Goal: Transaction & Acquisition: Purchase product/service

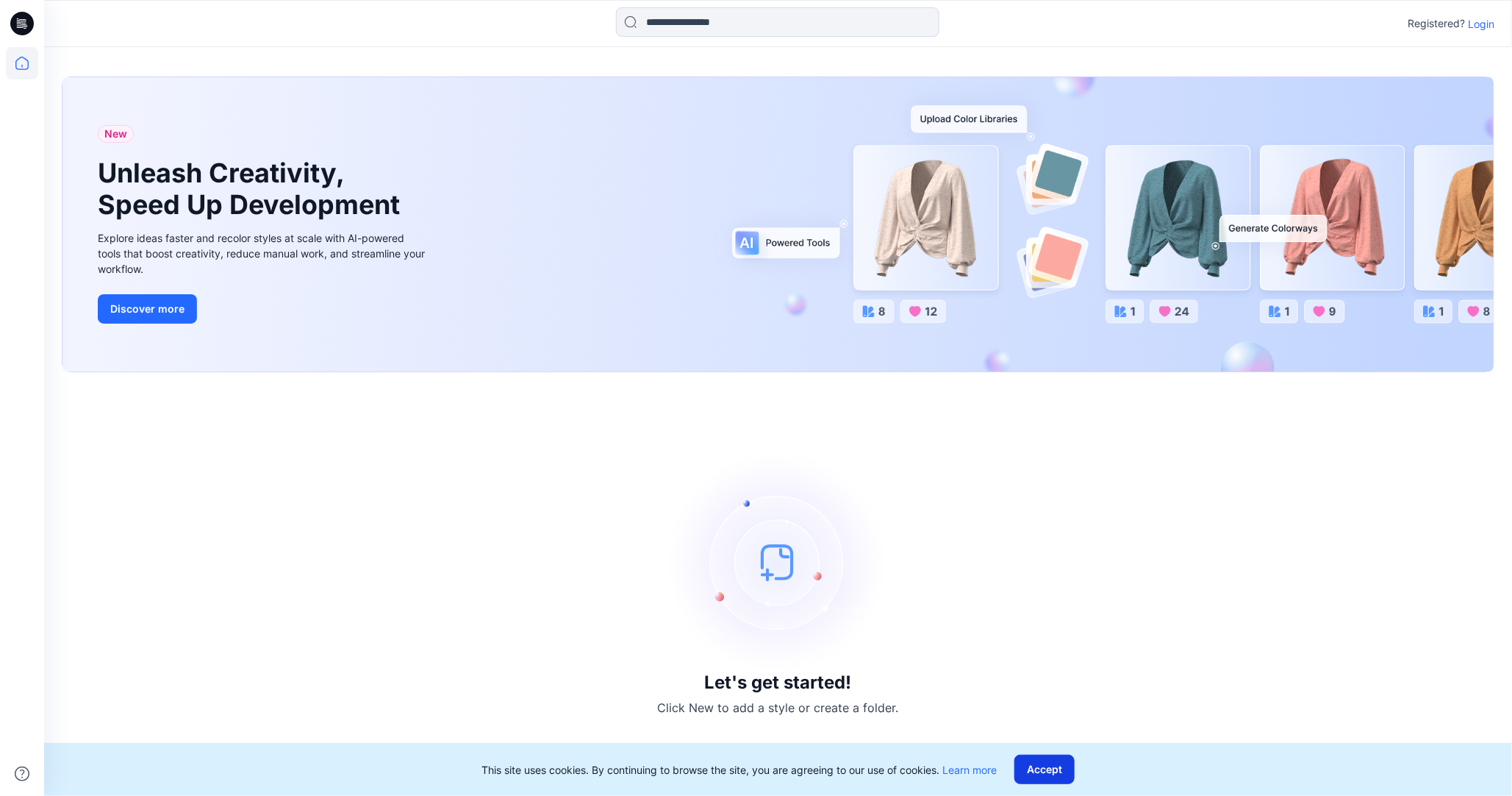
click at [1055, 762] on button "Accept" at bounding box center [1044, 769] width 61 height 30
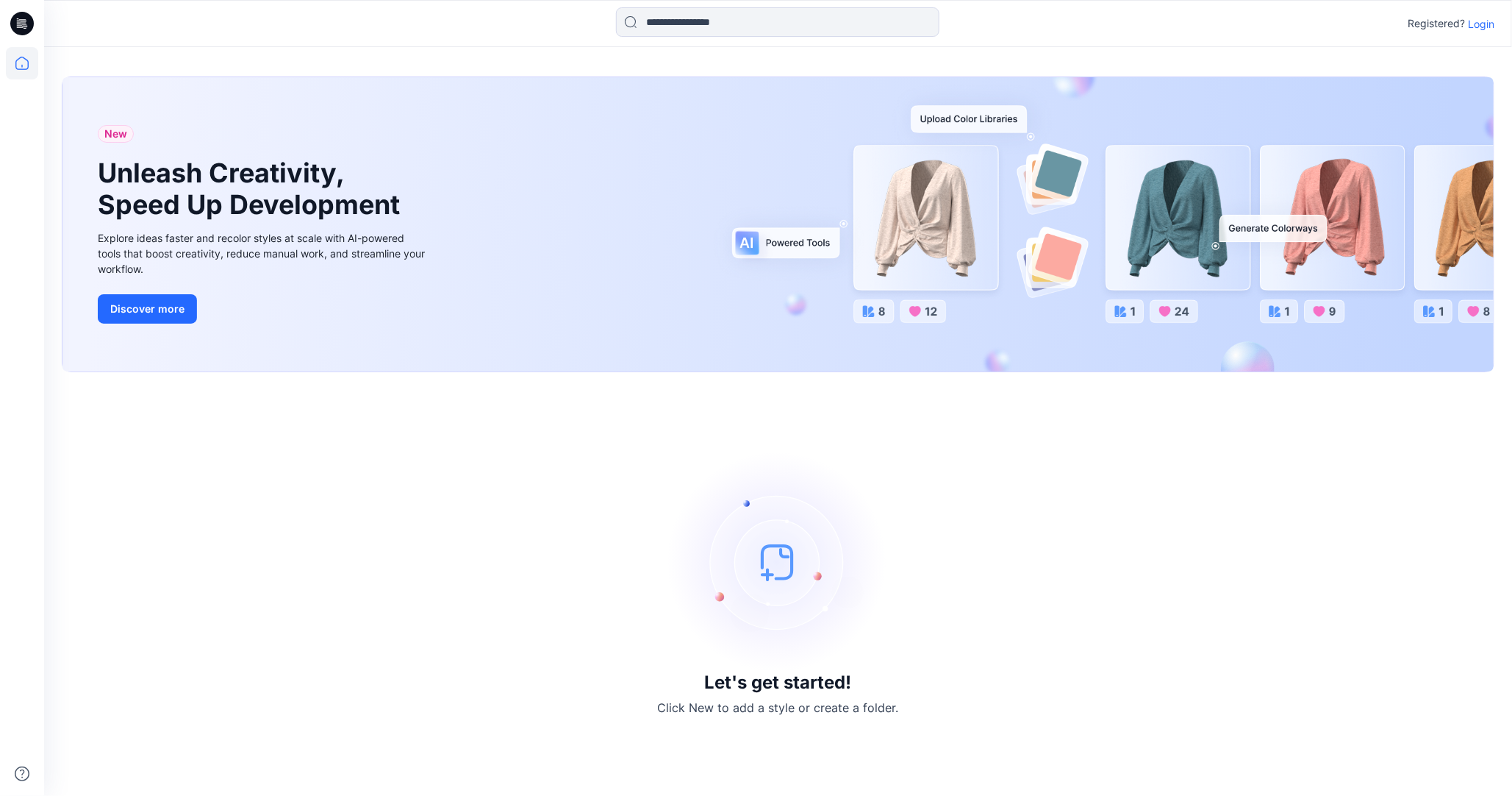
click at [1495, 20] on div "Registered? Login" at bounding box center [778, 24] width 1468 height 33
click at [1476, 22] on p "Login" at bounding box center [1481, 24] width 27 height 15
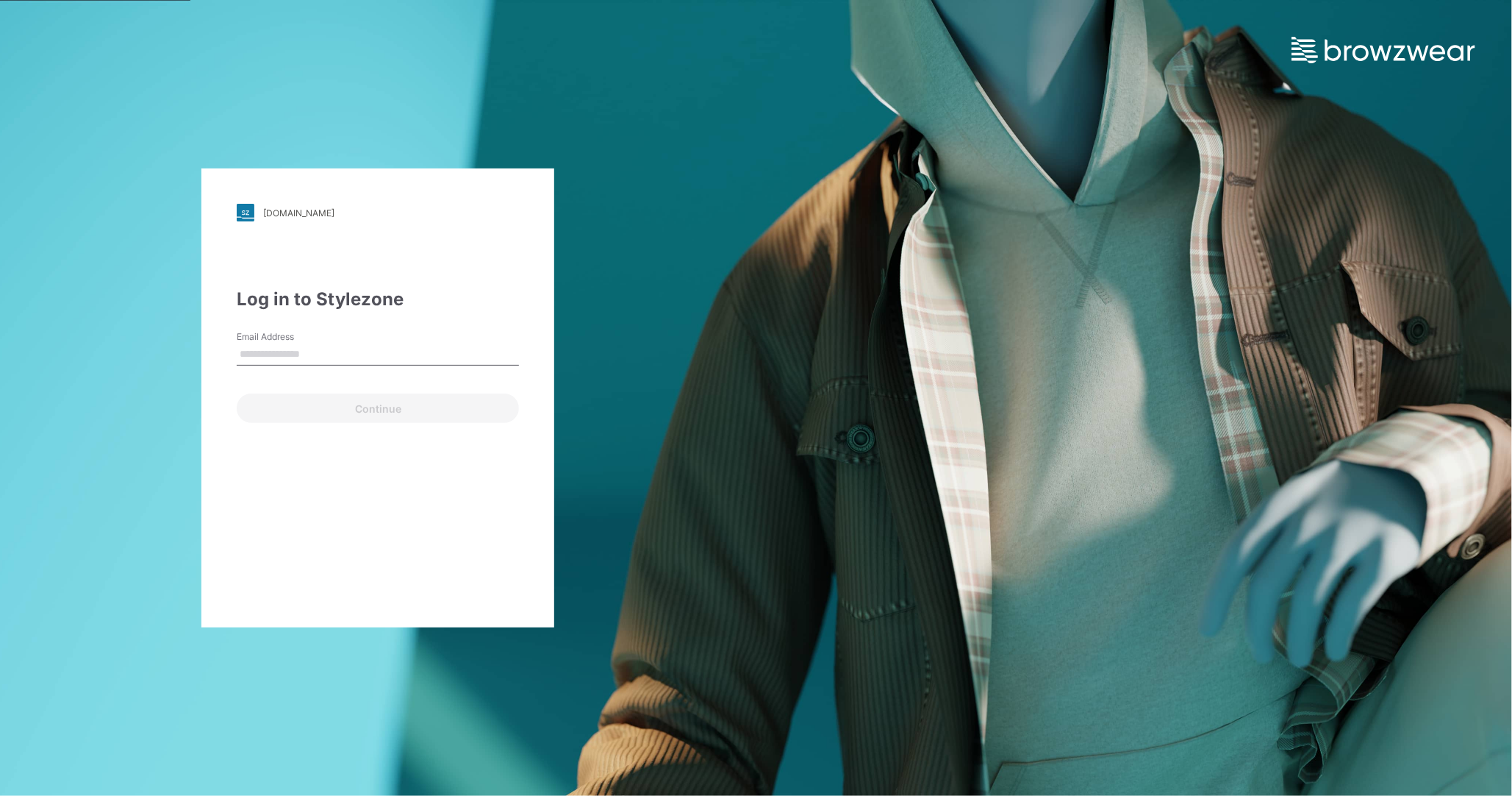
type input "**********"
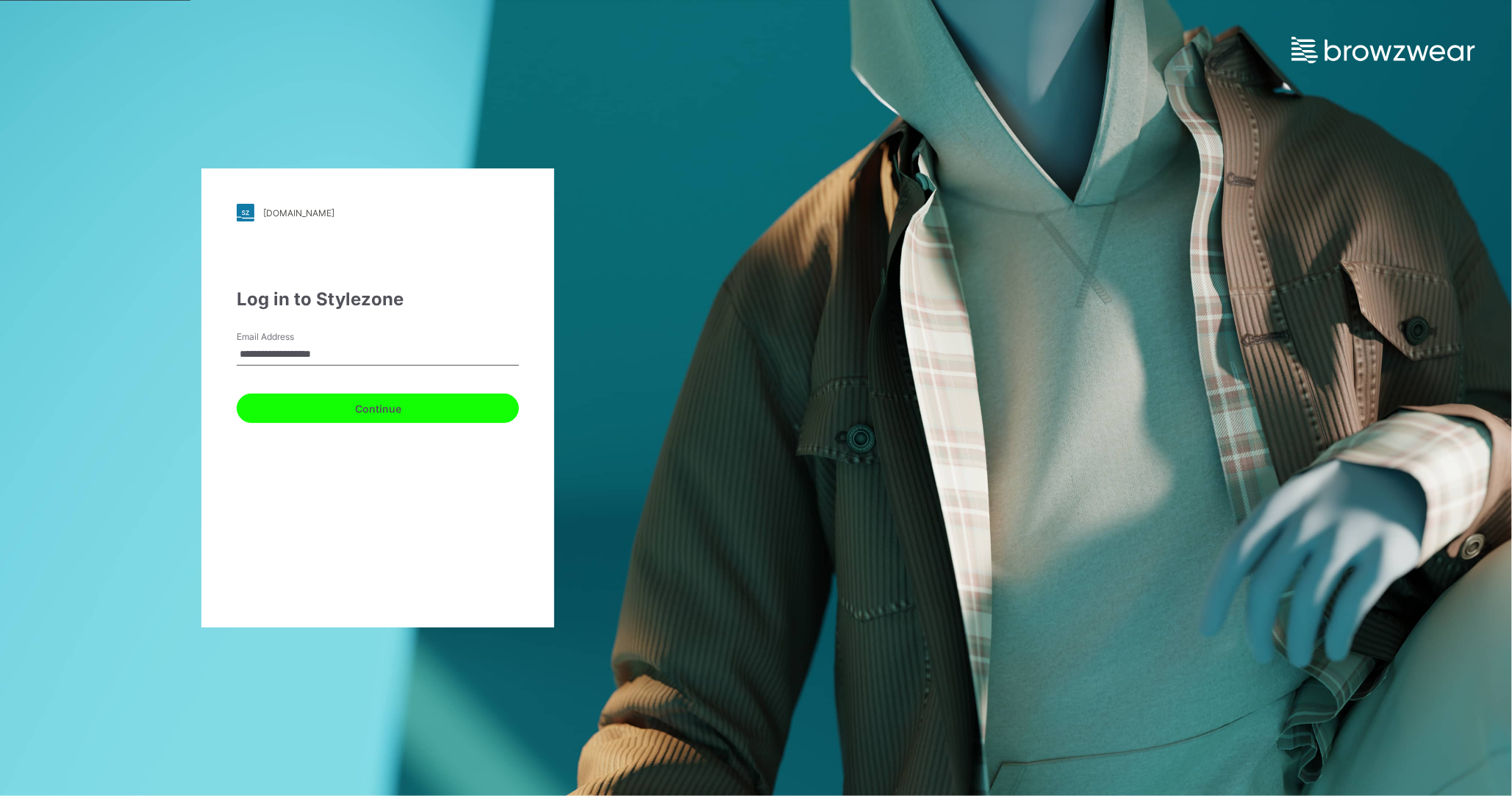
click at [381, 409] on button "Continue" at bounding box center [378, 408] width 283 height 30
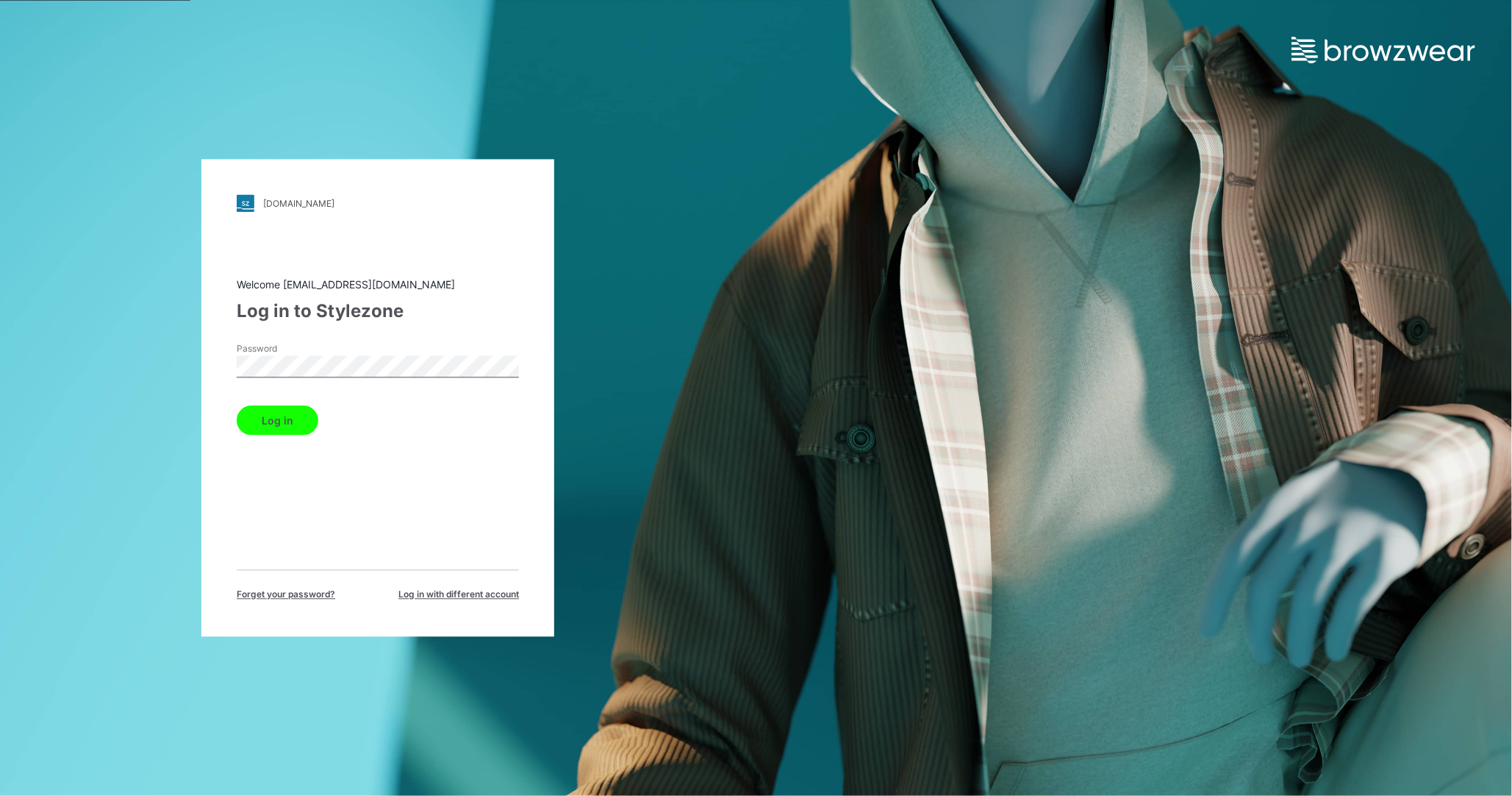
click at [265, 421] on button "Log in" at bounding box center [277, 420] width 82 height 30
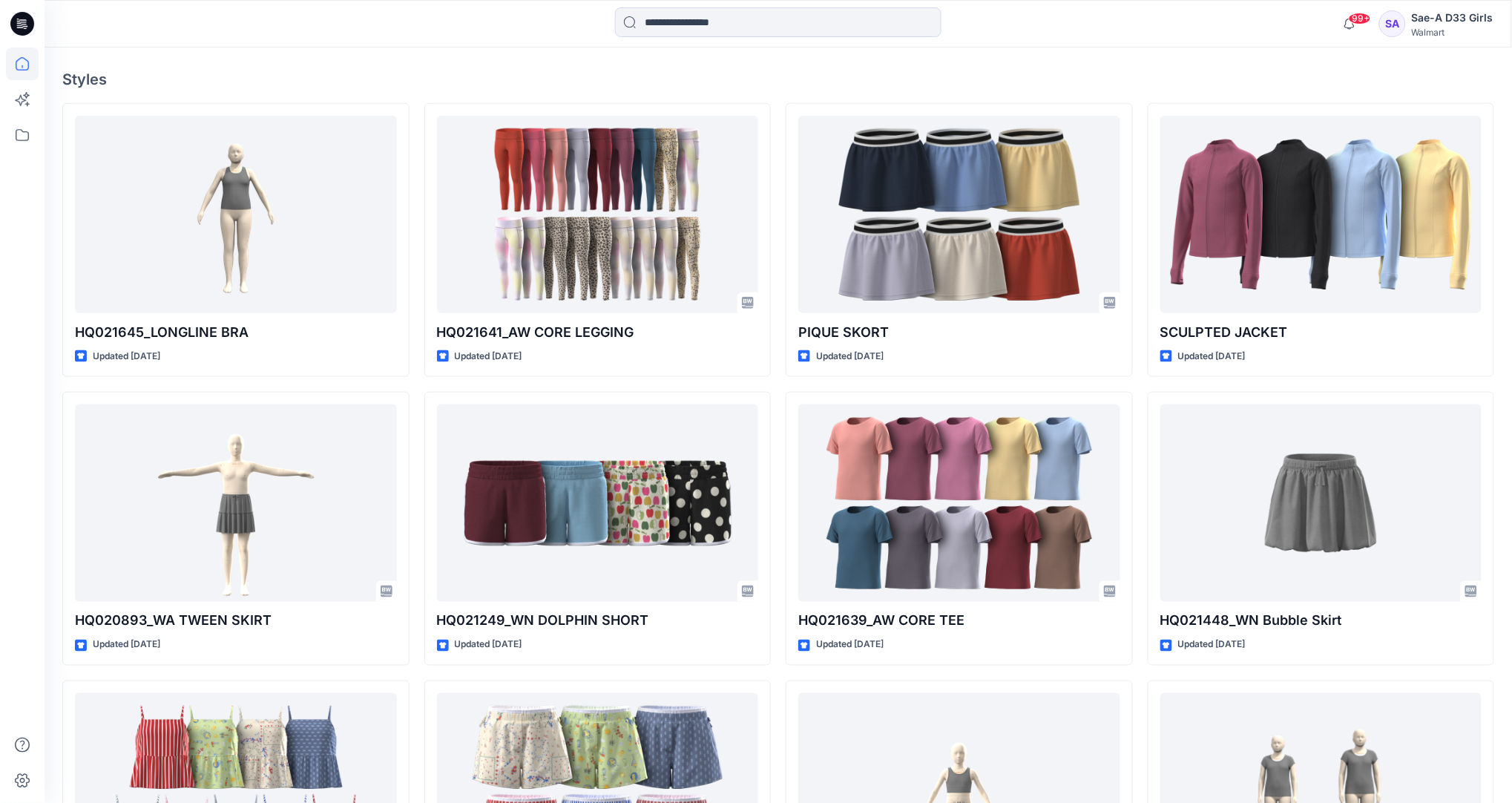
scroll to position [464, 0]
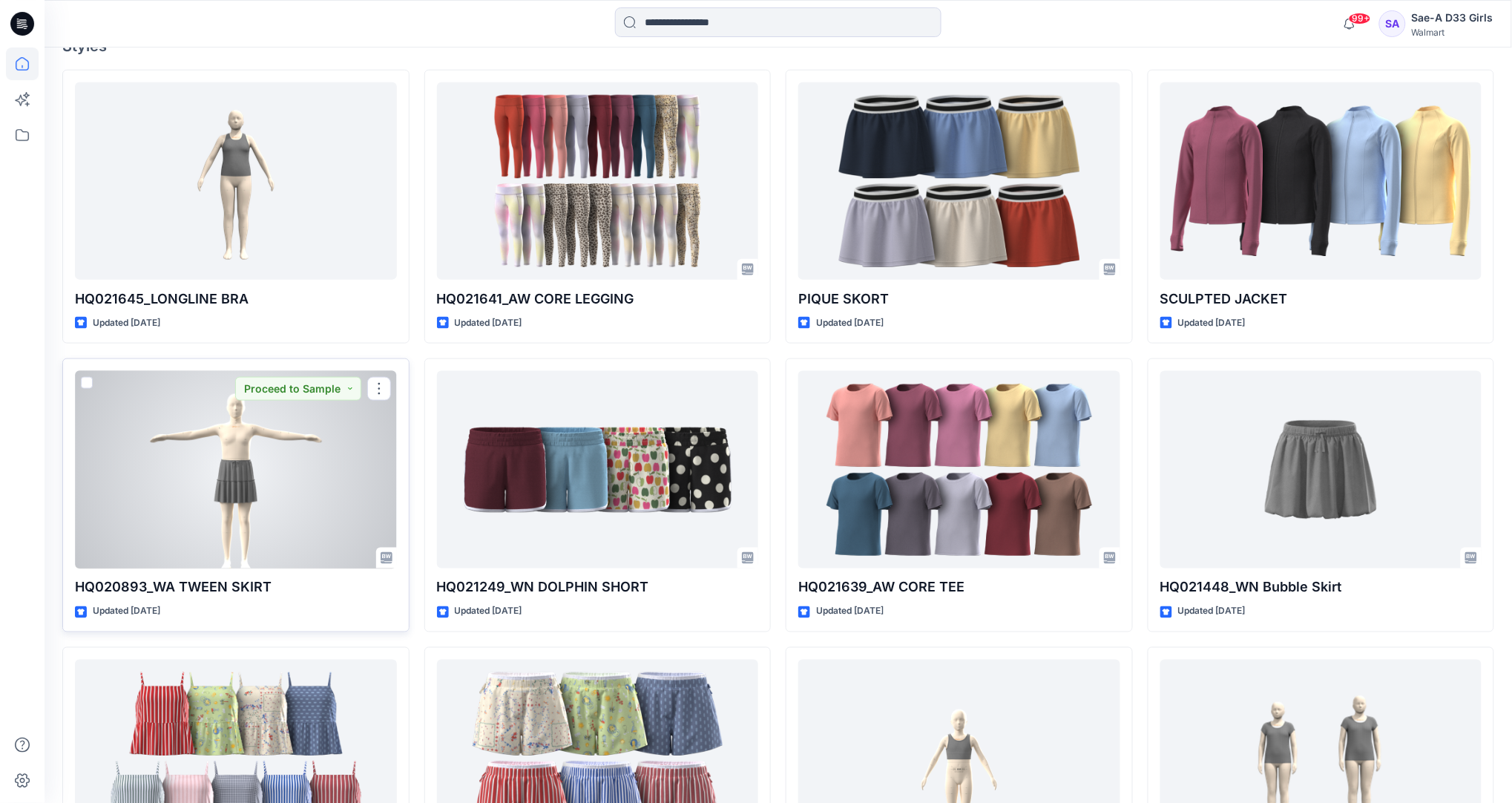
click at [239, 474] on div at bounding box center [236, 469] width 322 height 198
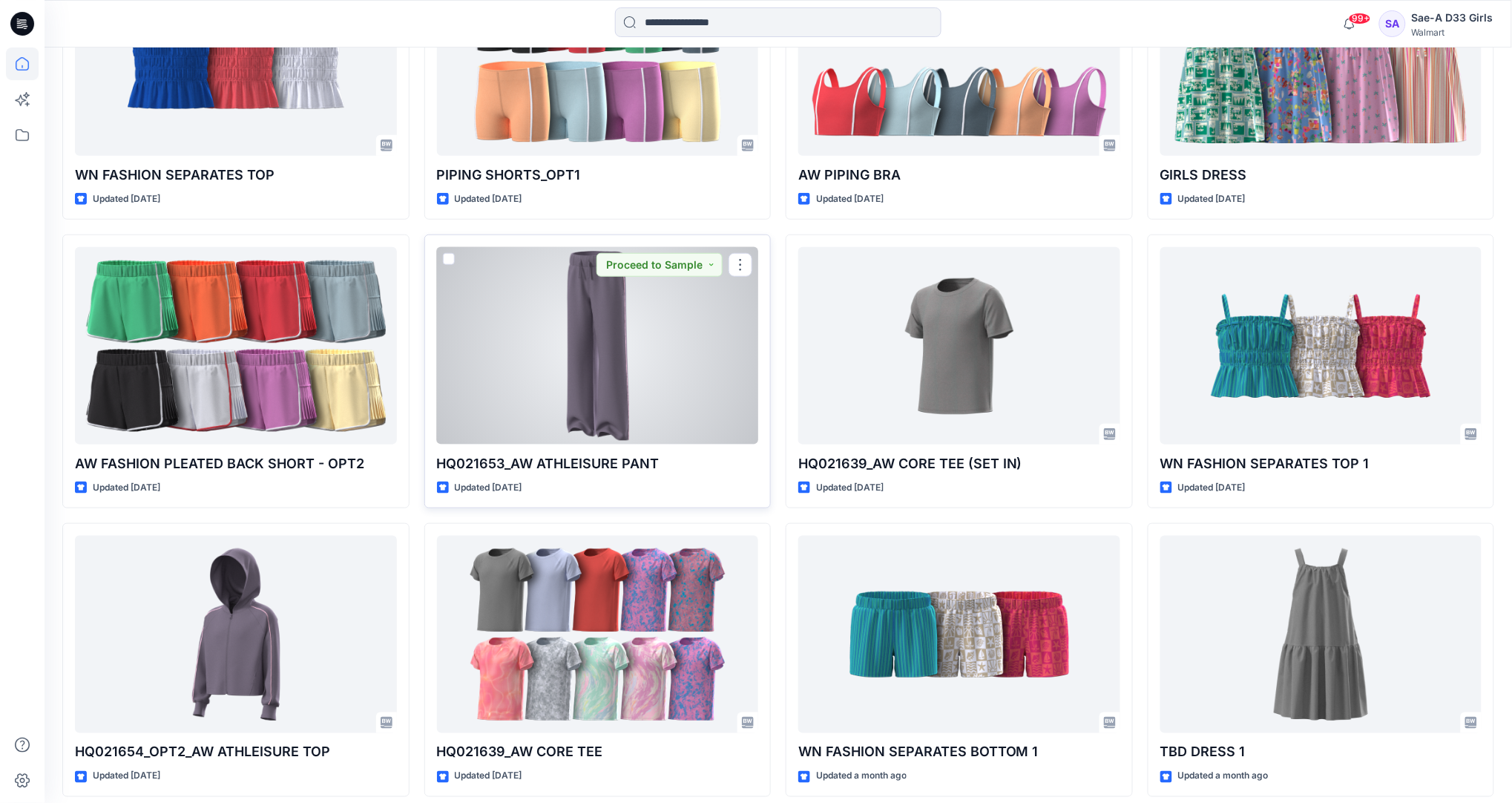
scroll to position [2386, 0]
